Goal: Information Seeking & Learning: Find specific fact

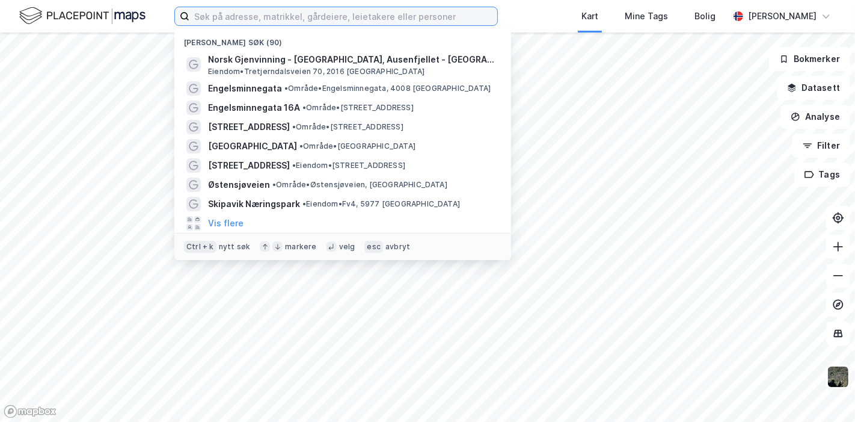
click at [338, 20] on input at bounding box center [343, 16] width 308 height 18
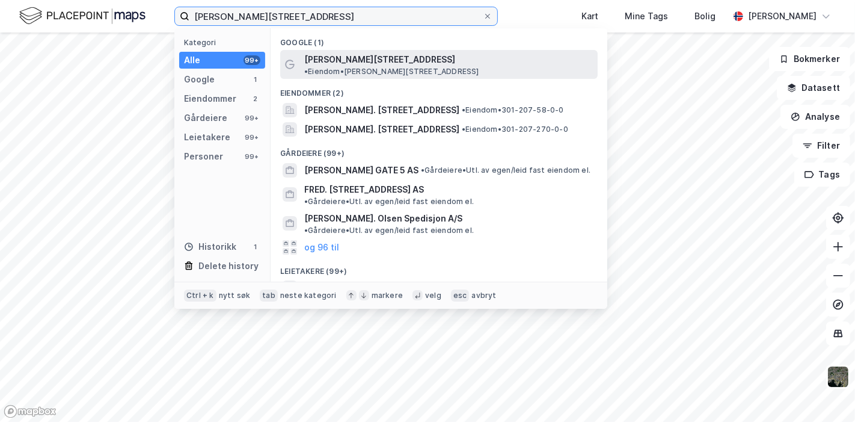
type input "[PERSON_NAME][STREET_ADDRESS]"
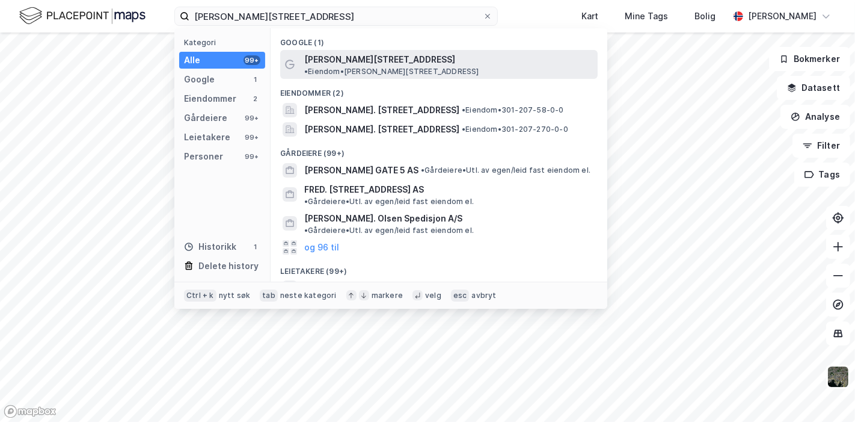
click at [339, 58] on span "[PERSON_NAME][STREET_ADDRESS]" at bounding box center [379, 59] width 151 height 14
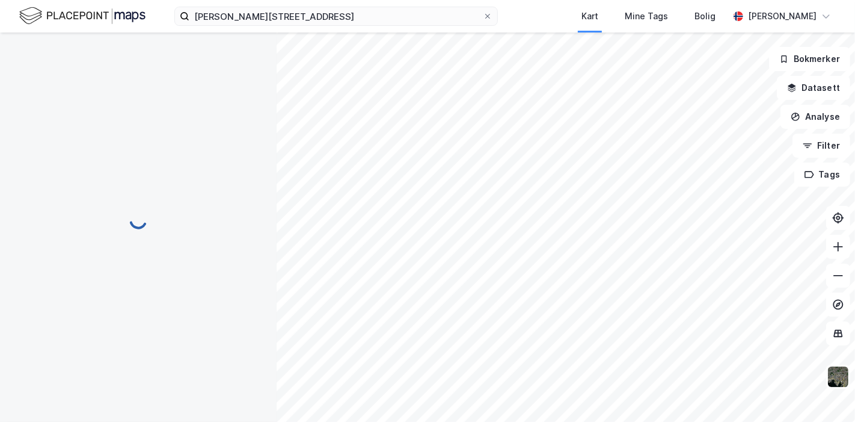
scroll to position [36, 0]
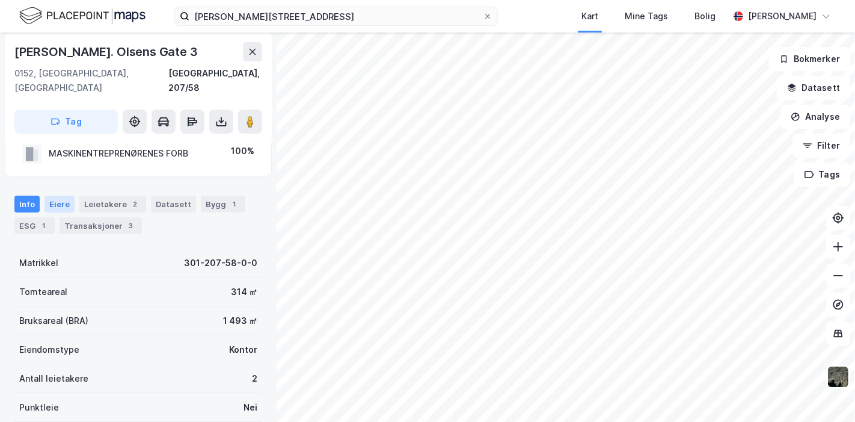
click at [58, 195] on div "Eiere" at bounding box center [60, 203] width 30 height 17
